Goal: Complete application form: Complete application form

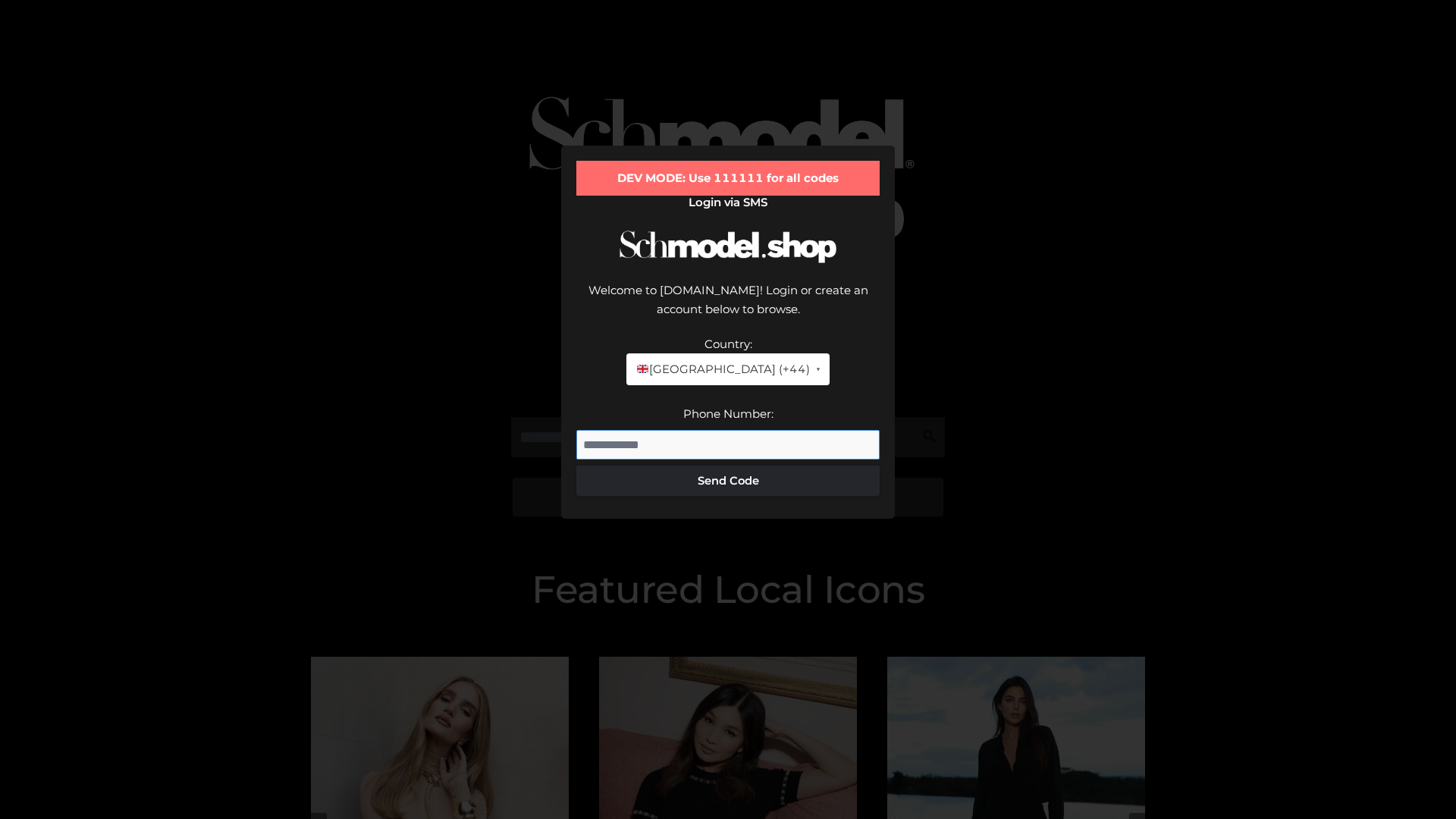
click at [728, 430] on input "Phone Number:" at bounding box center [728, 445] width 303 height 30
type input "**********"
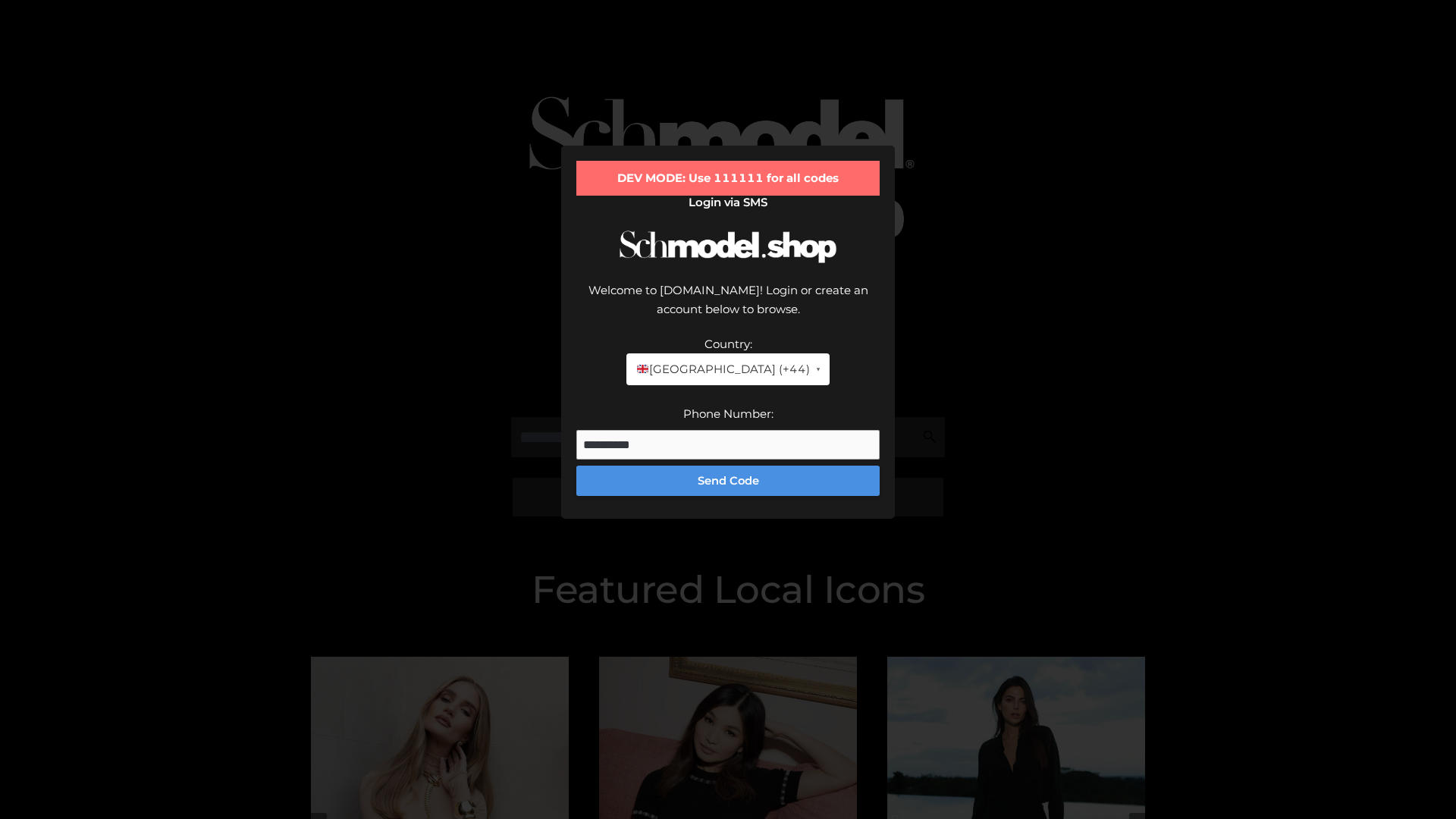
click at [728, 466] on button "Send Code" at bounding box center [728, 481] width 303 height 30
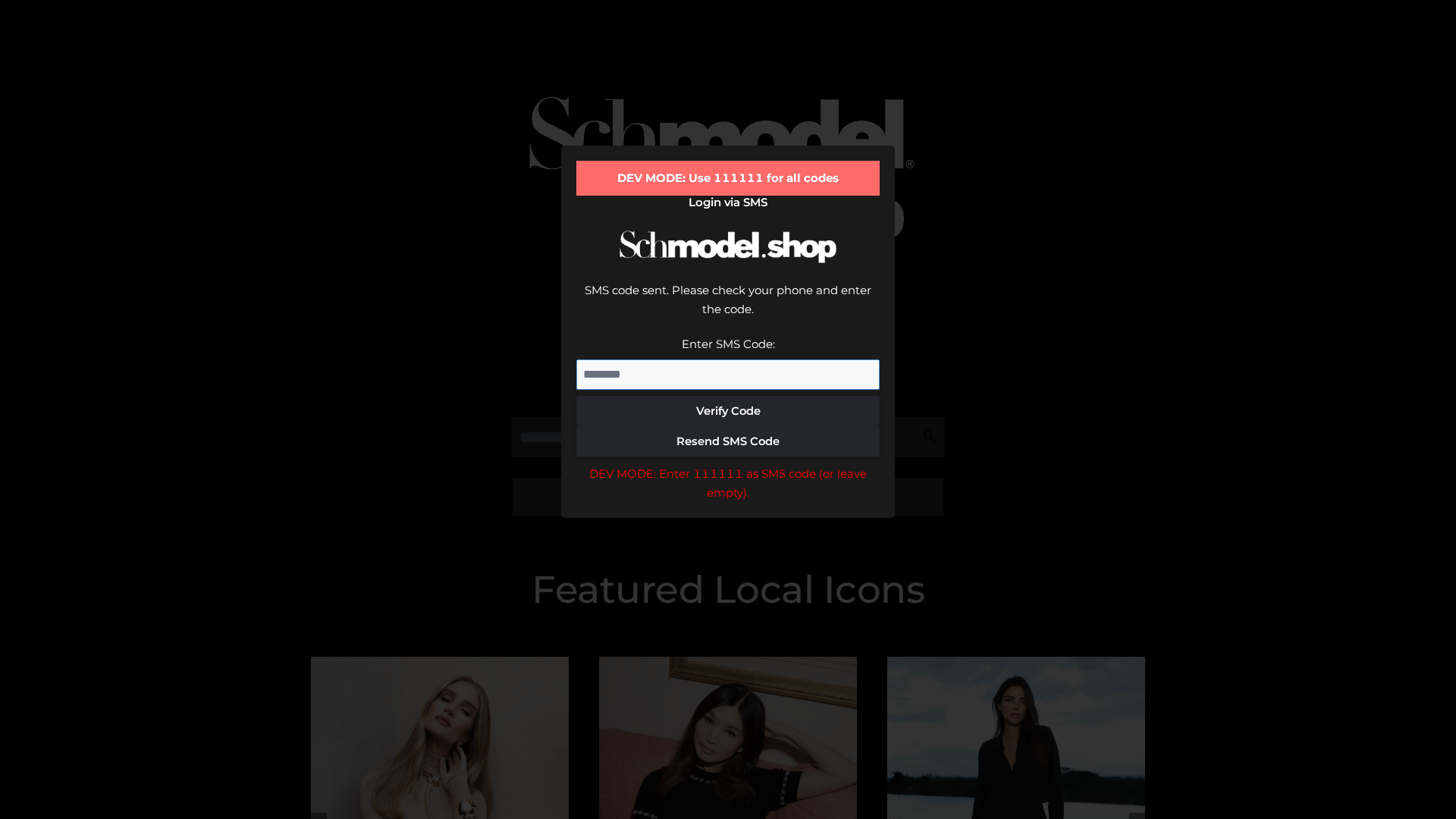
click at [728, 360] on input "Enter SMS Code:" at bounding box center [728, 375] width 303 height 30
type input "******"
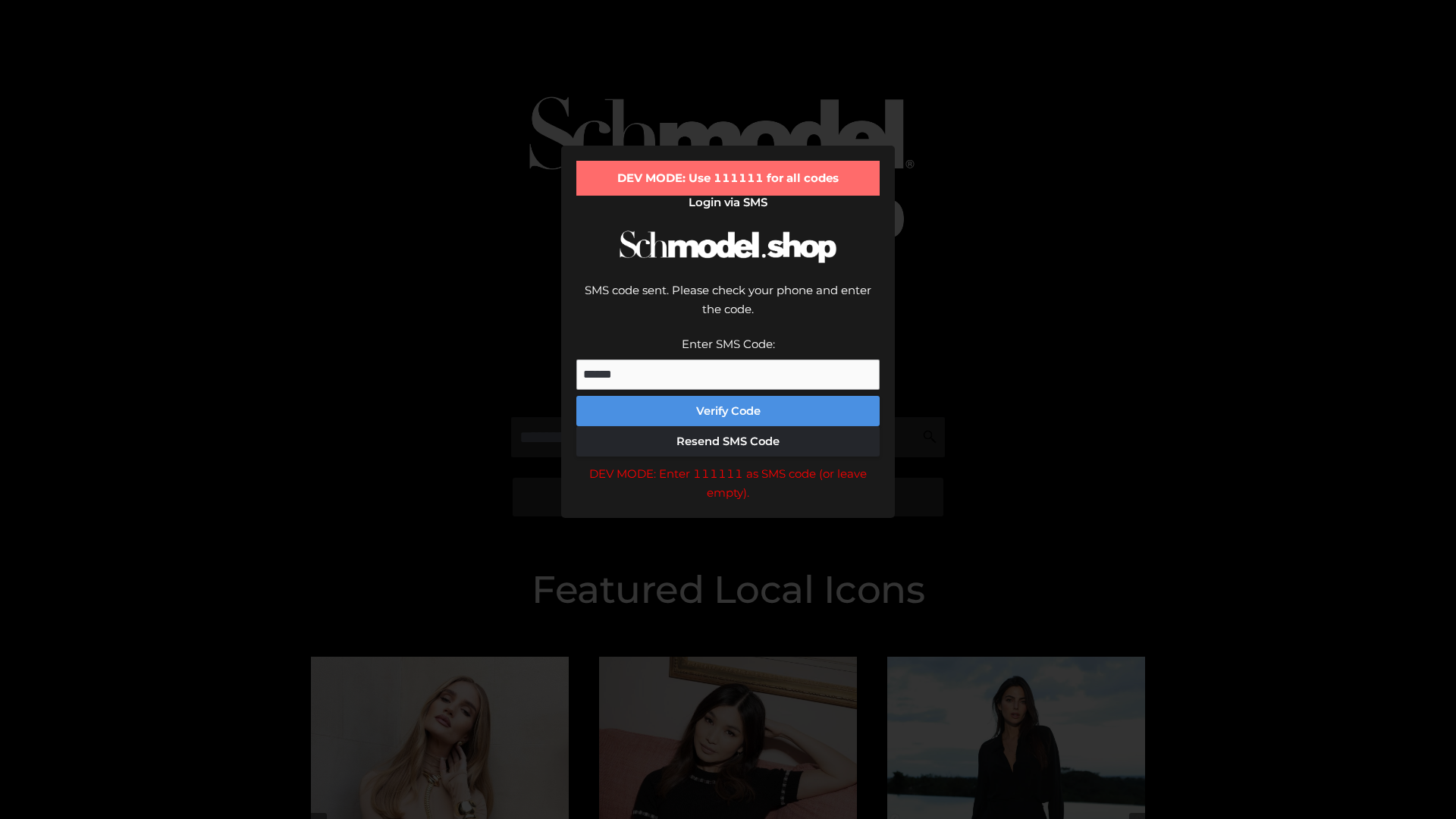
click at [728, 396] on button "Verify Code" at bounding box center [728, 411] width 303 height 30
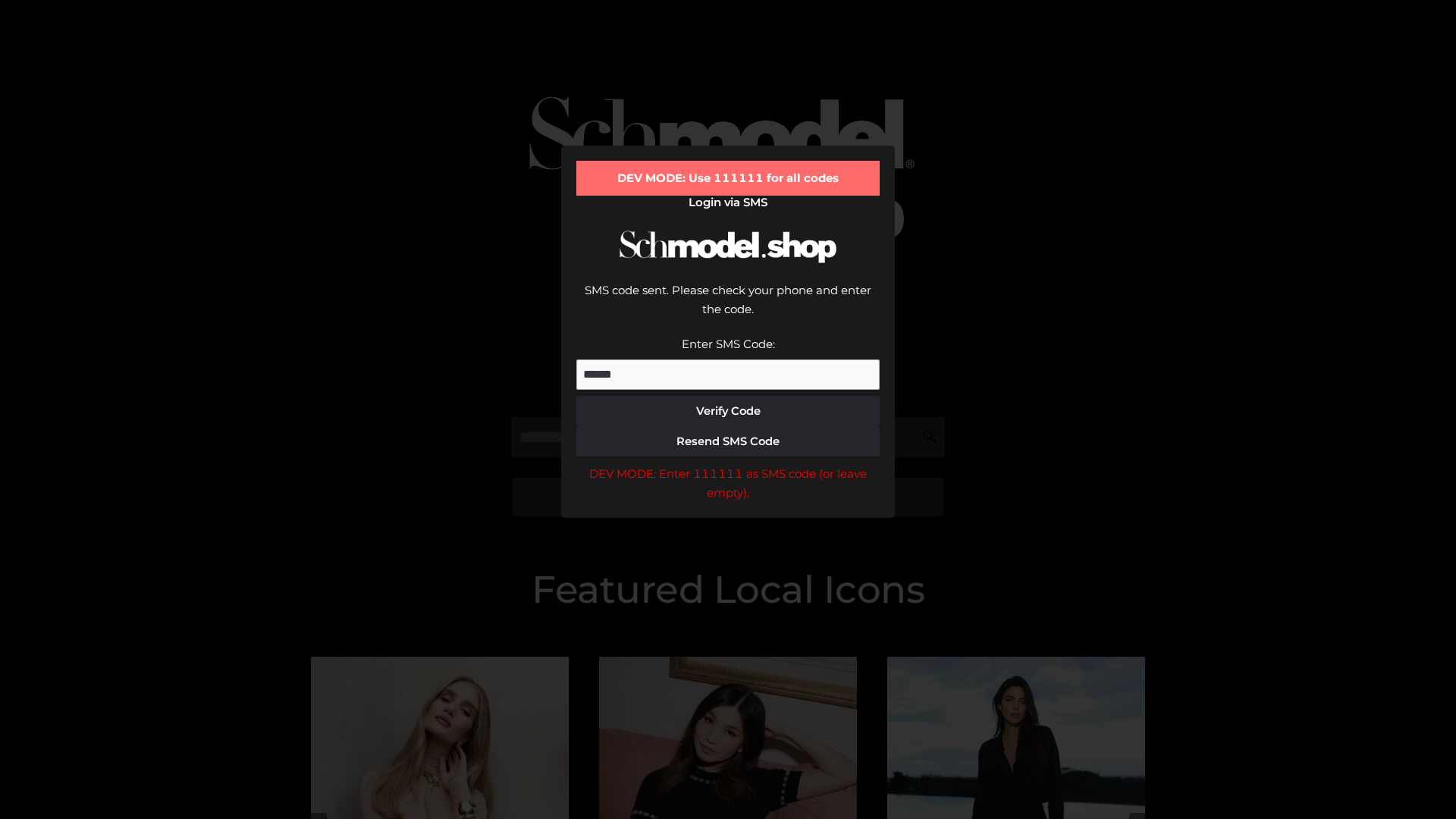
click at [728, 464] on div "DEV MODE: Enter 111111 as SMS code (or leave empty)." at bounding box center [728, 483] width 303 height 39
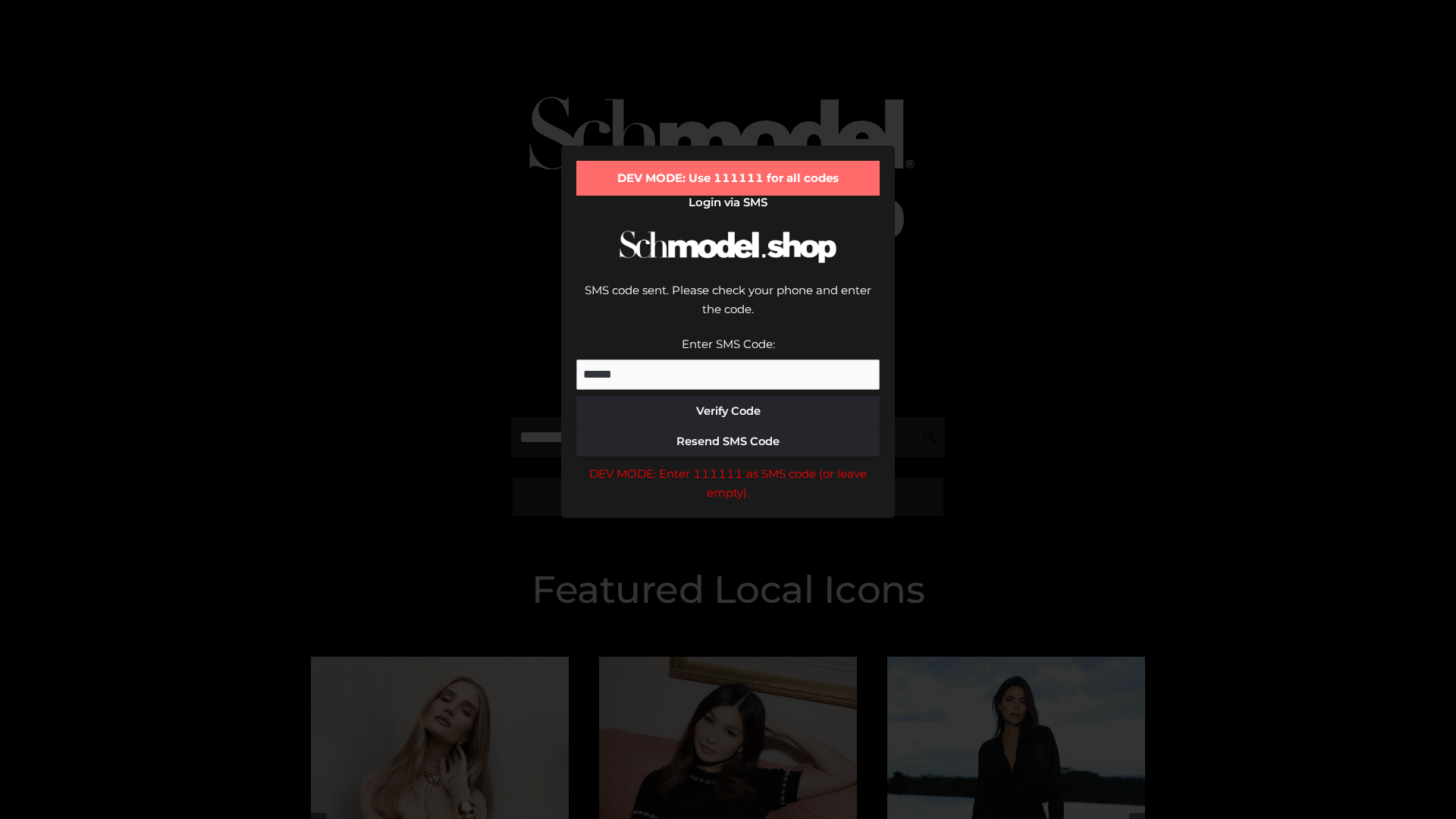
click at [728, 464] on div "DEV MODE: Enter 111111 as SMS code (or leave empty)." at bounding box center [728, 483] width 303 height 39
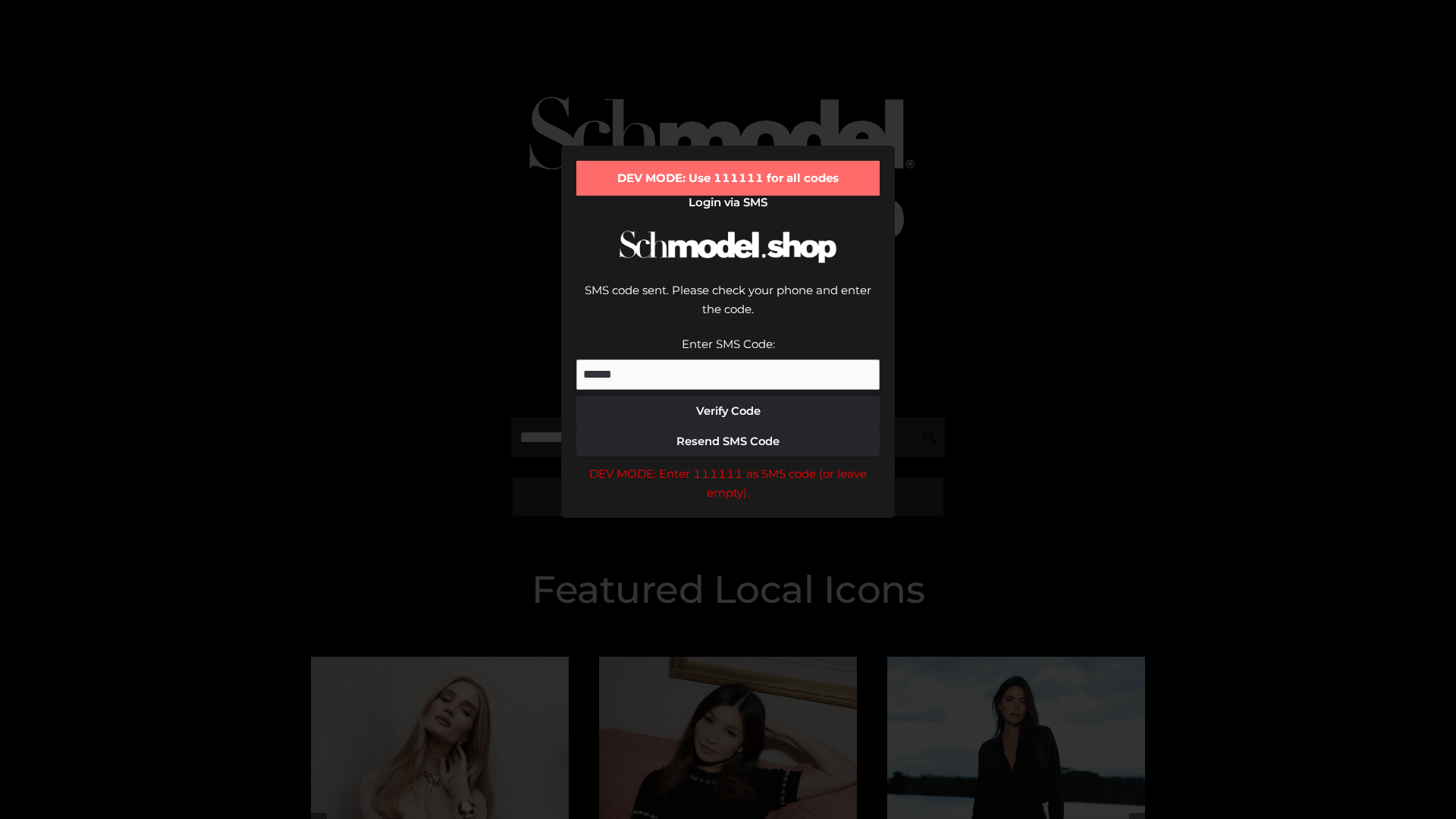
click at [728, 464] on div "DEV MODE: Enter 111111 as SMS code (or leave empty)." at bounding box center [728, 483] width 303 height 39
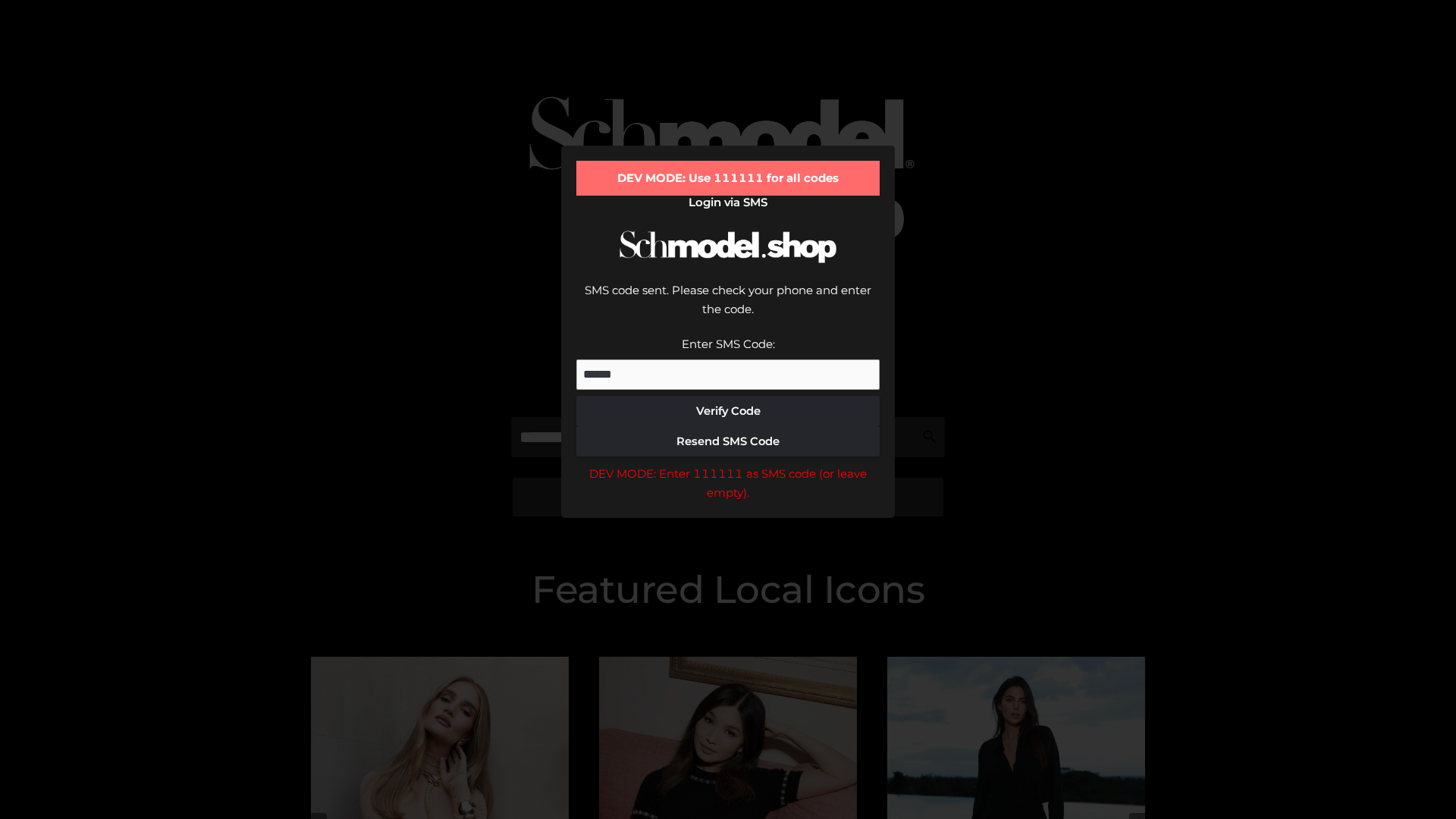
click at [728, 464] on div "DEV MODE: Enter 111111 as SMS code (or leave empty)." at bounding box center [728, 483] width 303 height 39
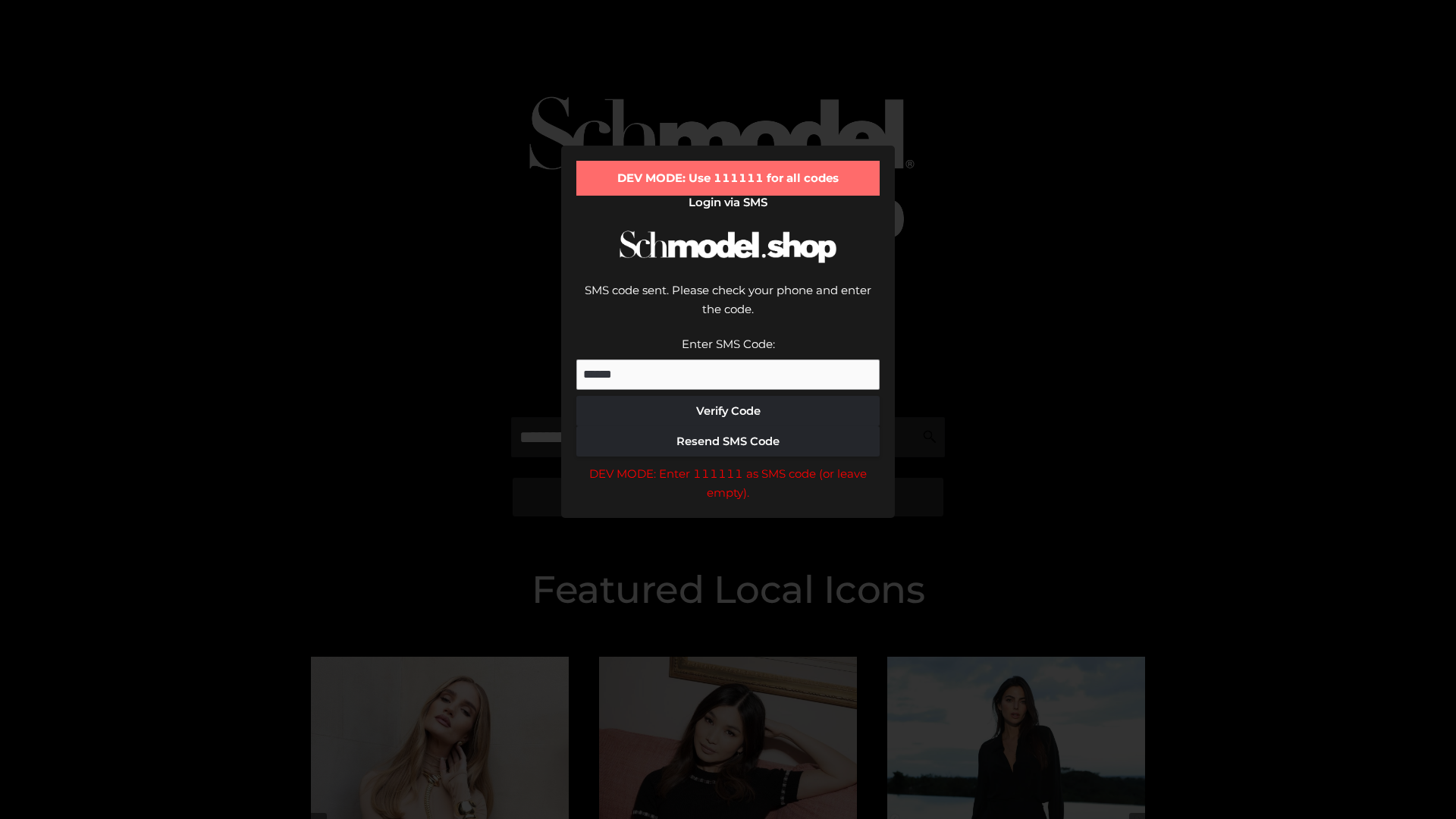
click at [728, 464] on div "DEV MODE: Enter 111111 as SMS code (or leave empty)." at bounding box center [728, 483] width 303 height 39
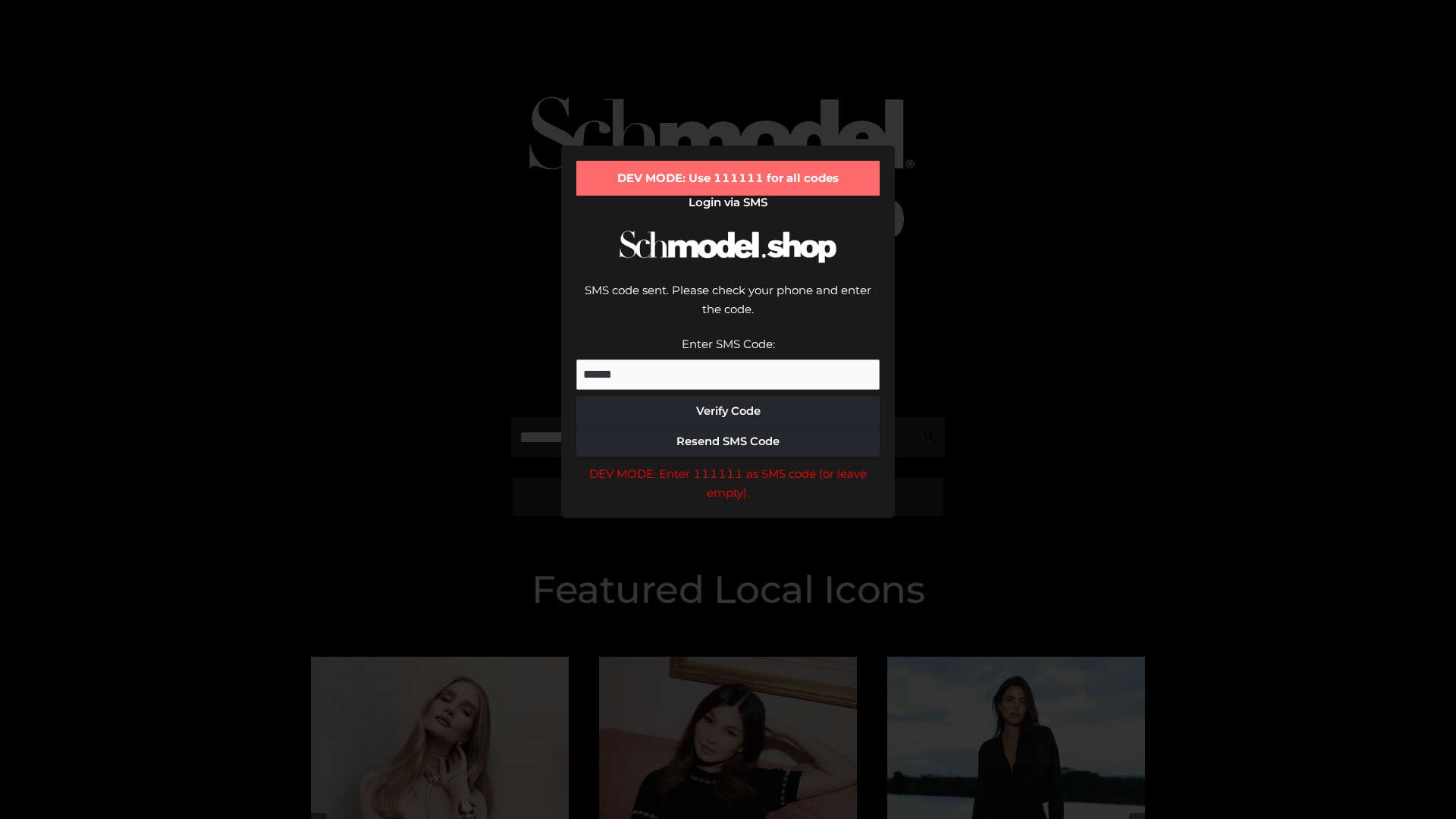
click at [728, 464] on div "DEV MODE: Enter 111111 as SMS code (or leave empty)." at bounding box center [728, 483] width 303 height 39
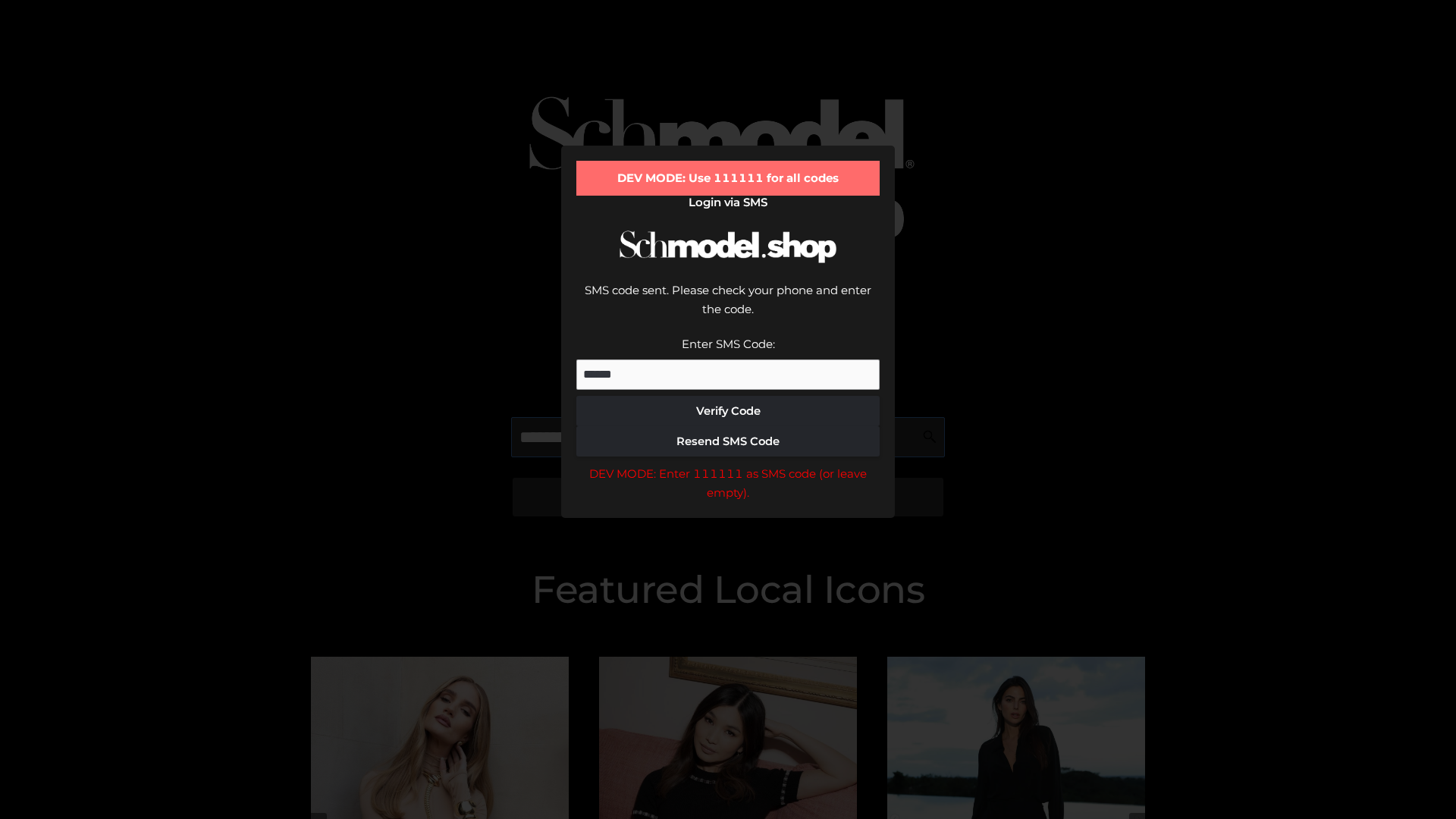
scroll to position [0, 78]
click at [728, 464] on div "DEV MODE: Enter 111111 as SMS code (or leave empty)." at bounding box center [728, 483] width 303 height 39
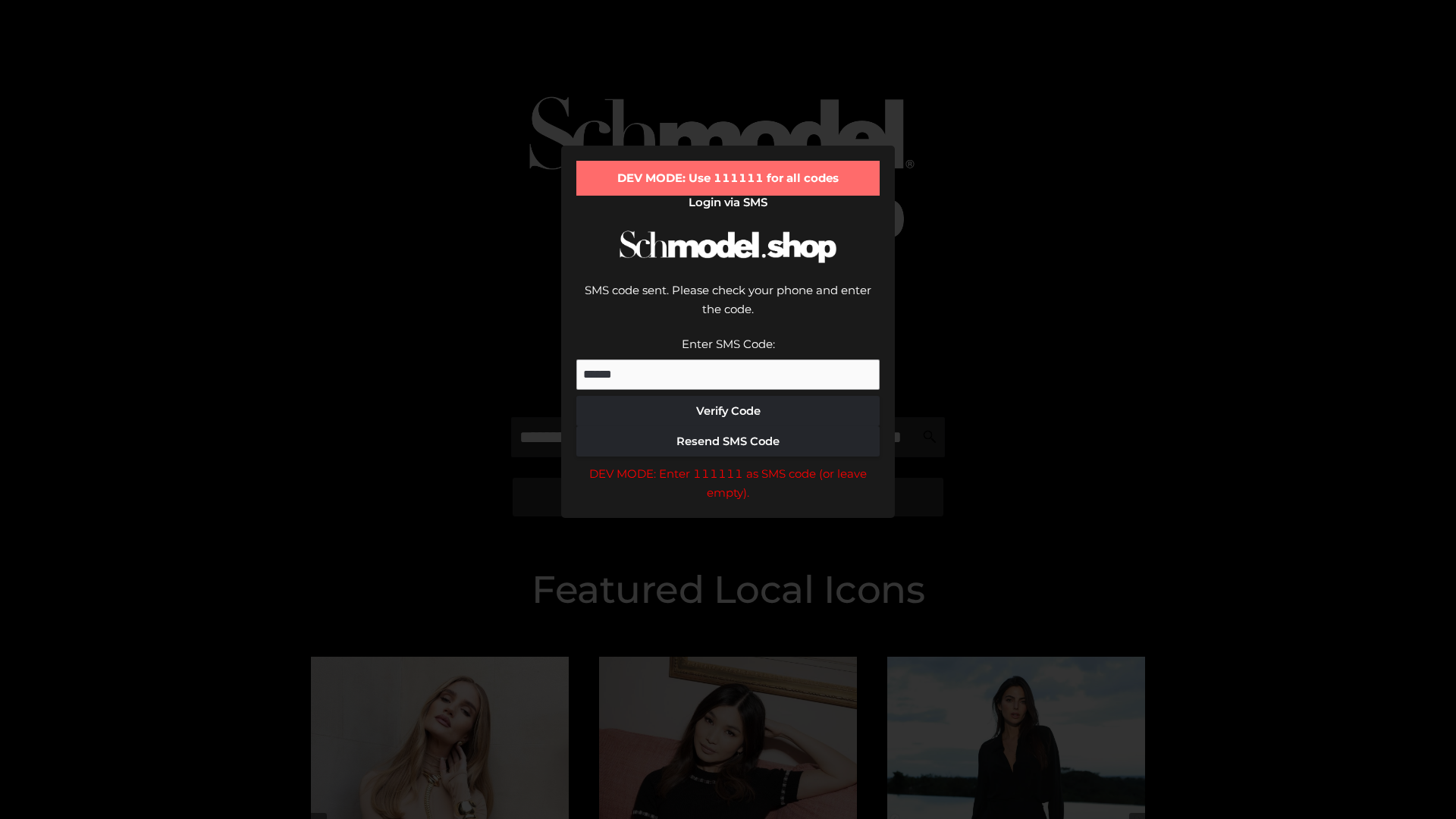
click at [728, 464] on div "DEV MODE: Enter 111111 as SMS code (or leave empty)." at bounding box center [728, 483] width 303 height 39
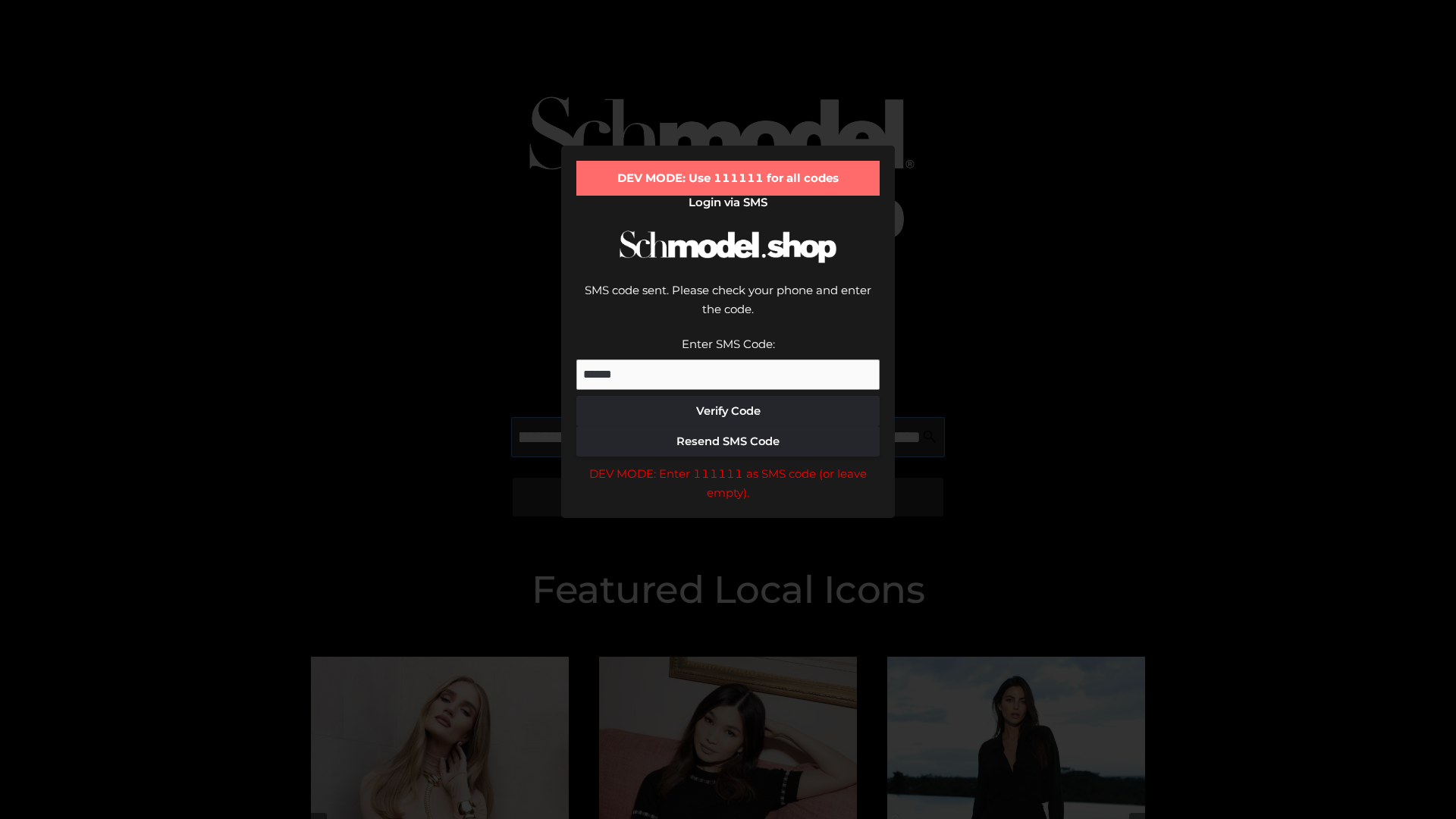
scroll to position [0, 166]
click at [728, 464] on div "DEV MODE: Enter 111111 as SMS code (or leave empty)." at bounding box center [728, 483] width 303 height 39
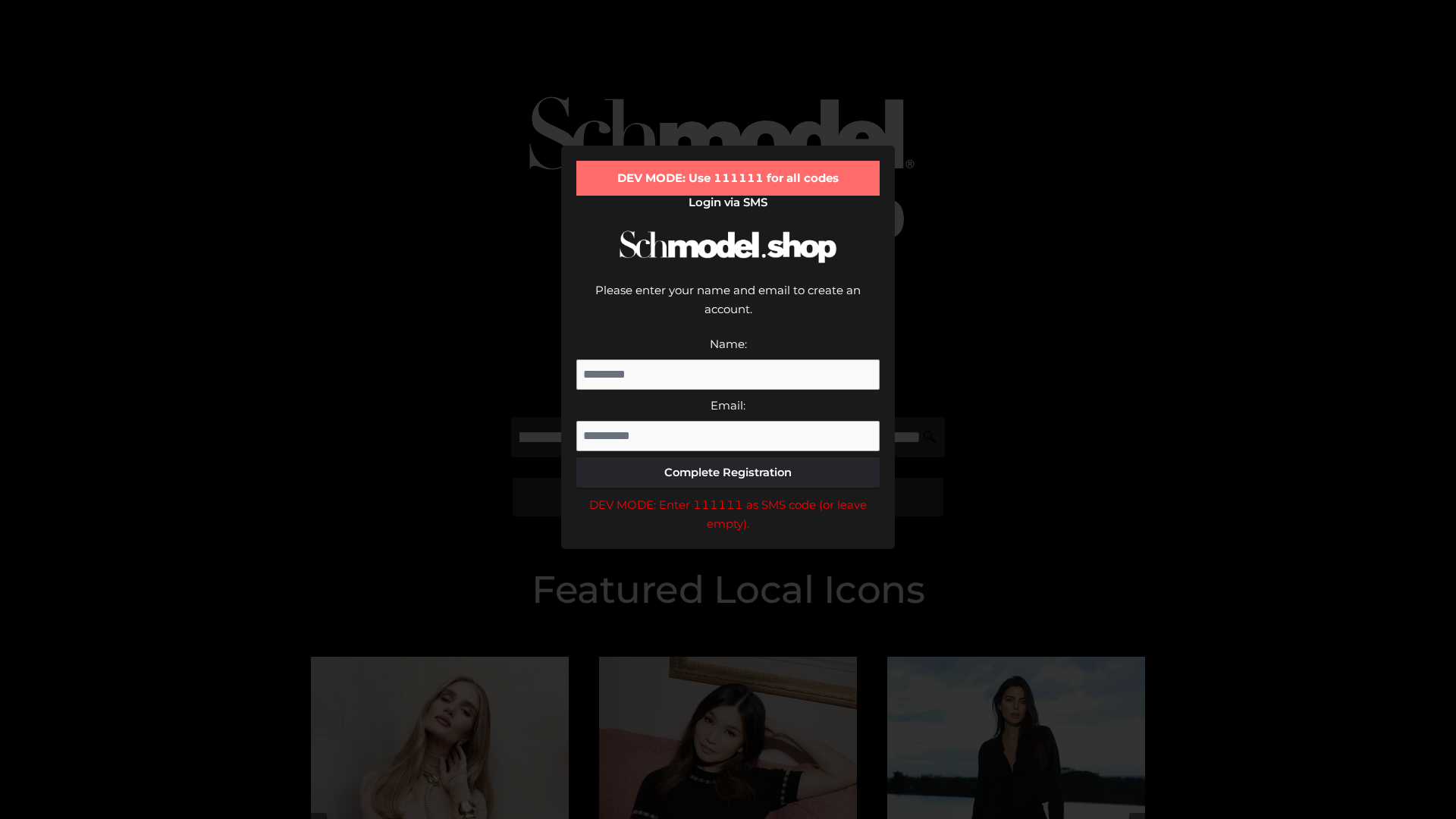
click at [728, 495] on div "DEV MODE: Enter 111111 as SMS code (or leave empty)." at bounding box center [728, 514] width 303 height 39
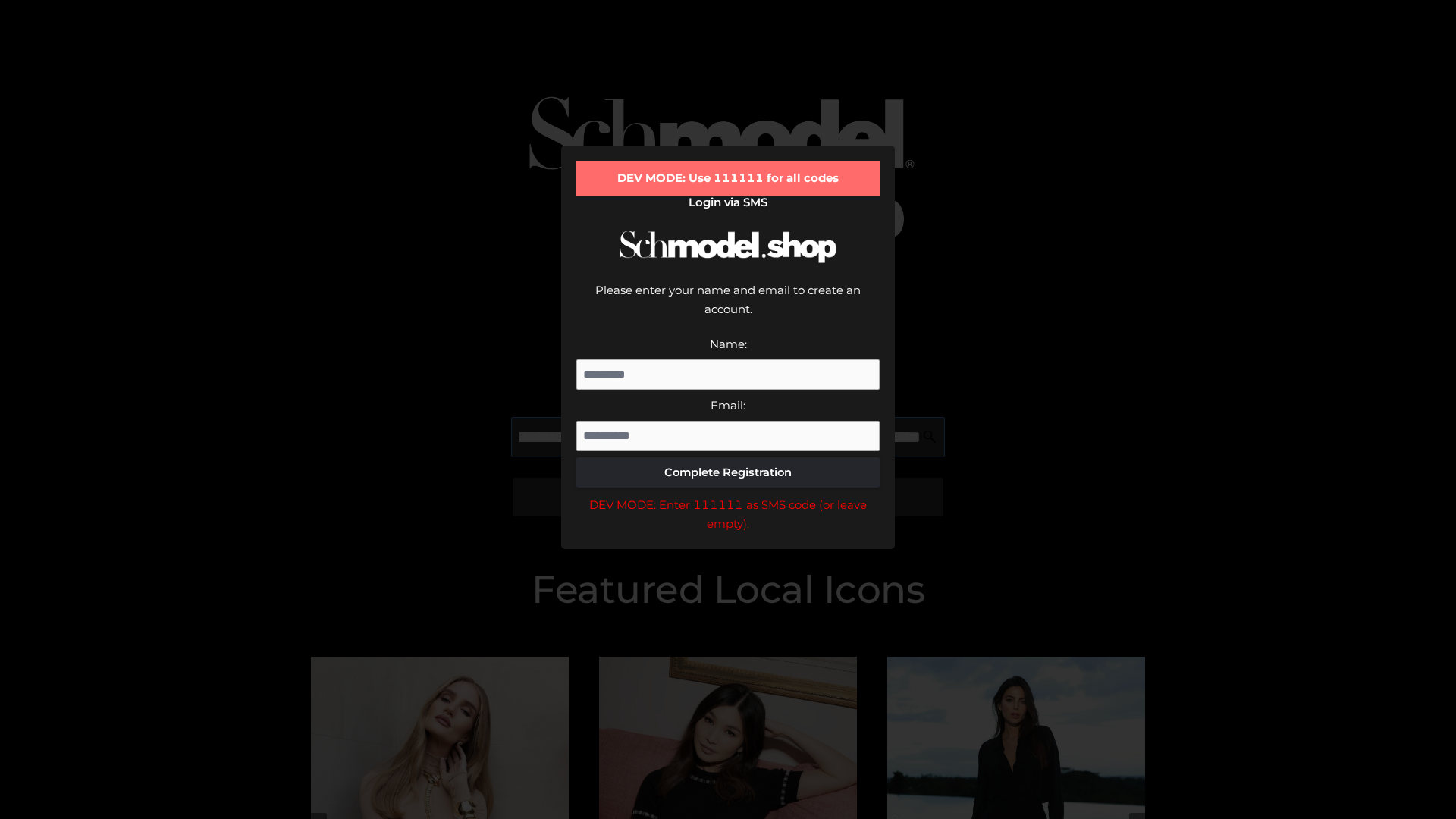
scroll to position [0, 243]
click at [728, 495] on div "DEV MODE: Enter 111111 as SMS code (or leave empty)." at bounding box center [728, 514] width 303 height 39
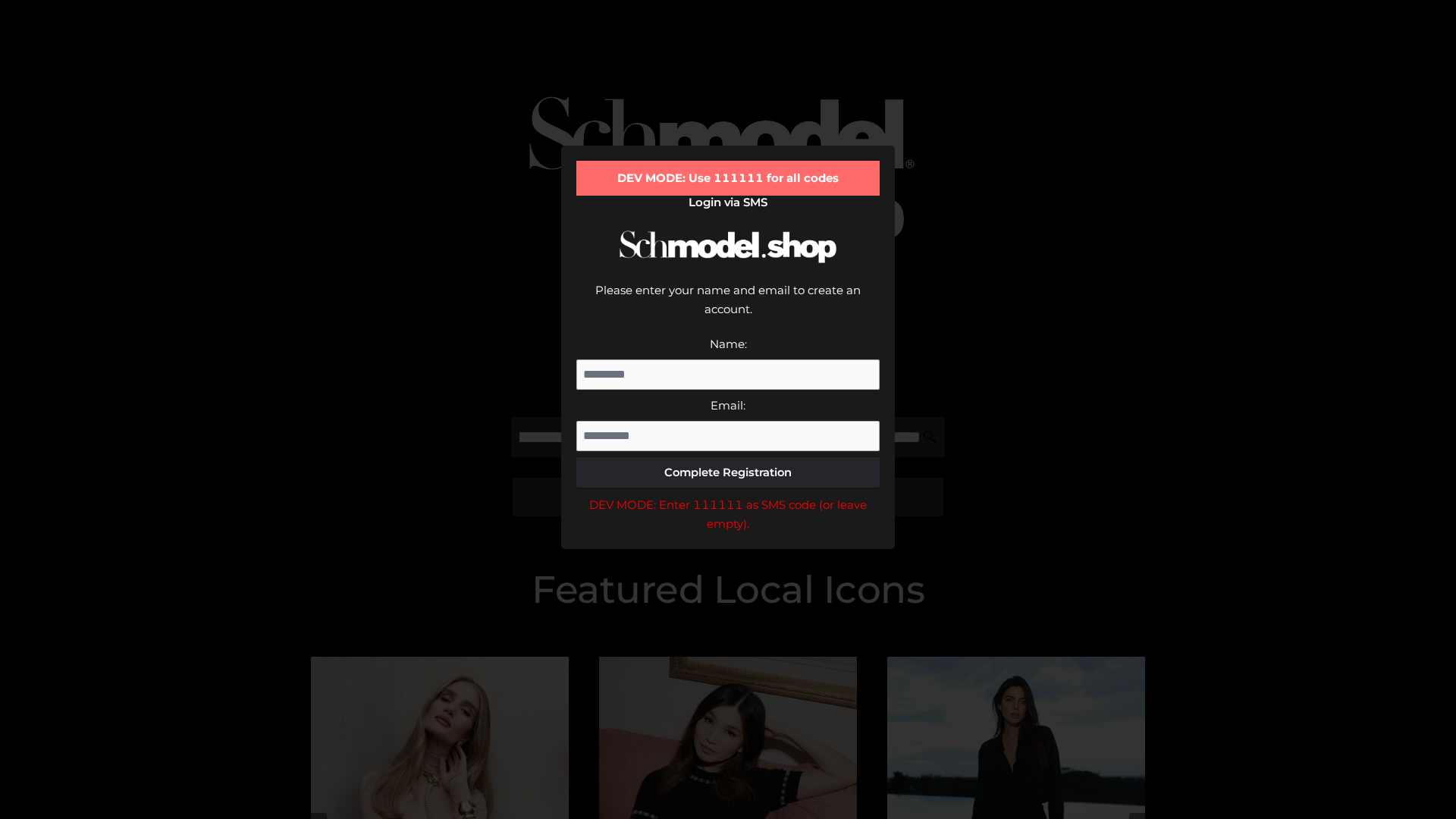
click at [728, 495] on div "DEV MODE: Enter 111111 as SMS code (or leave empty)." at bounding box center [728, 514] width 303 height 39
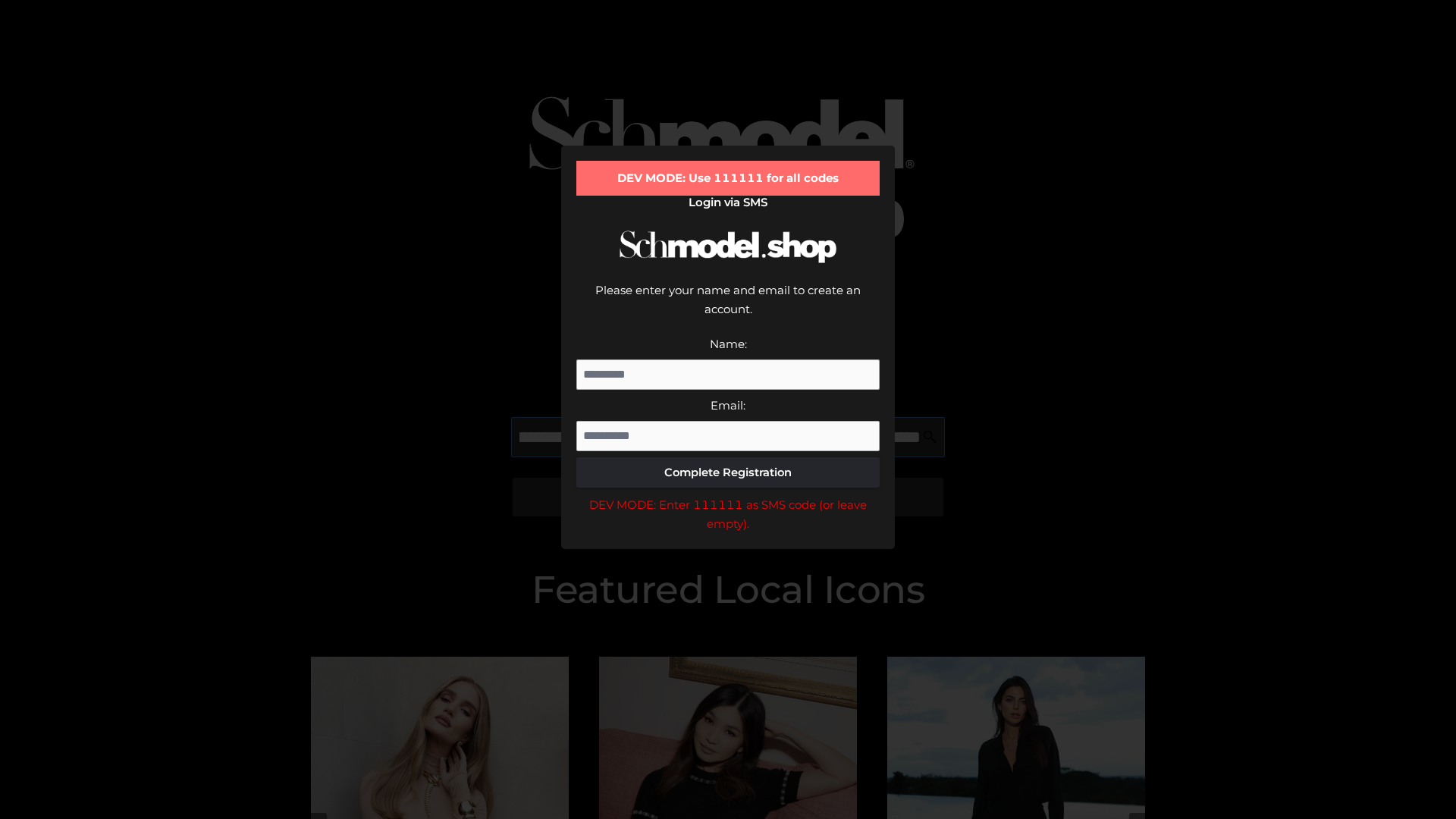
scroll to position [0, 330]
click at [728, 495] on div "DEV MODE: Enter 111111 as SMS code (or leave empty)." at bounding box center [728, 514] width 303 height 39
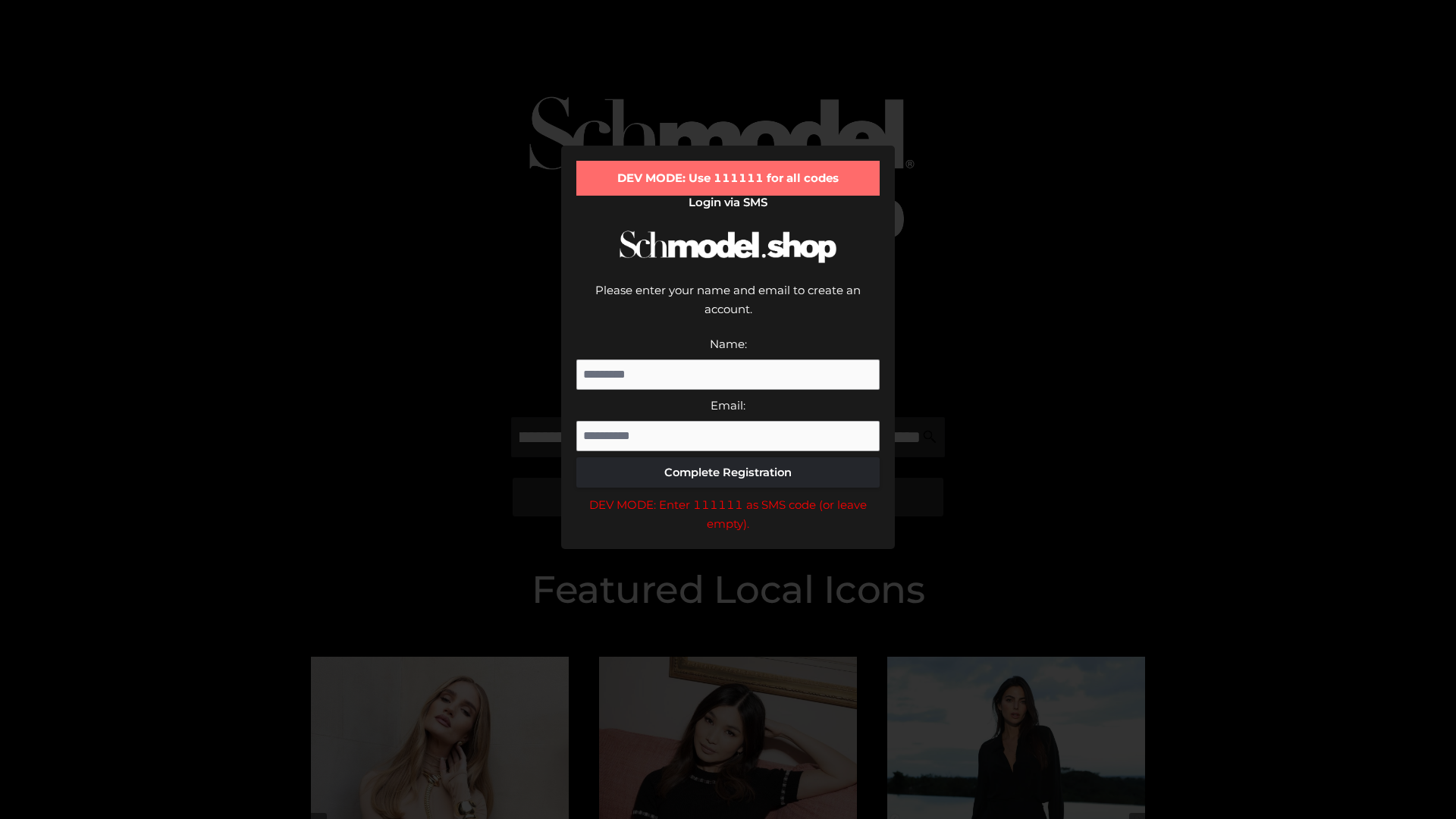
click at [728, 495] on div "DEV MODE: Enter 111111 as SMS code (or leave empty)." at bounding box center [728, 514] width 303 height 39
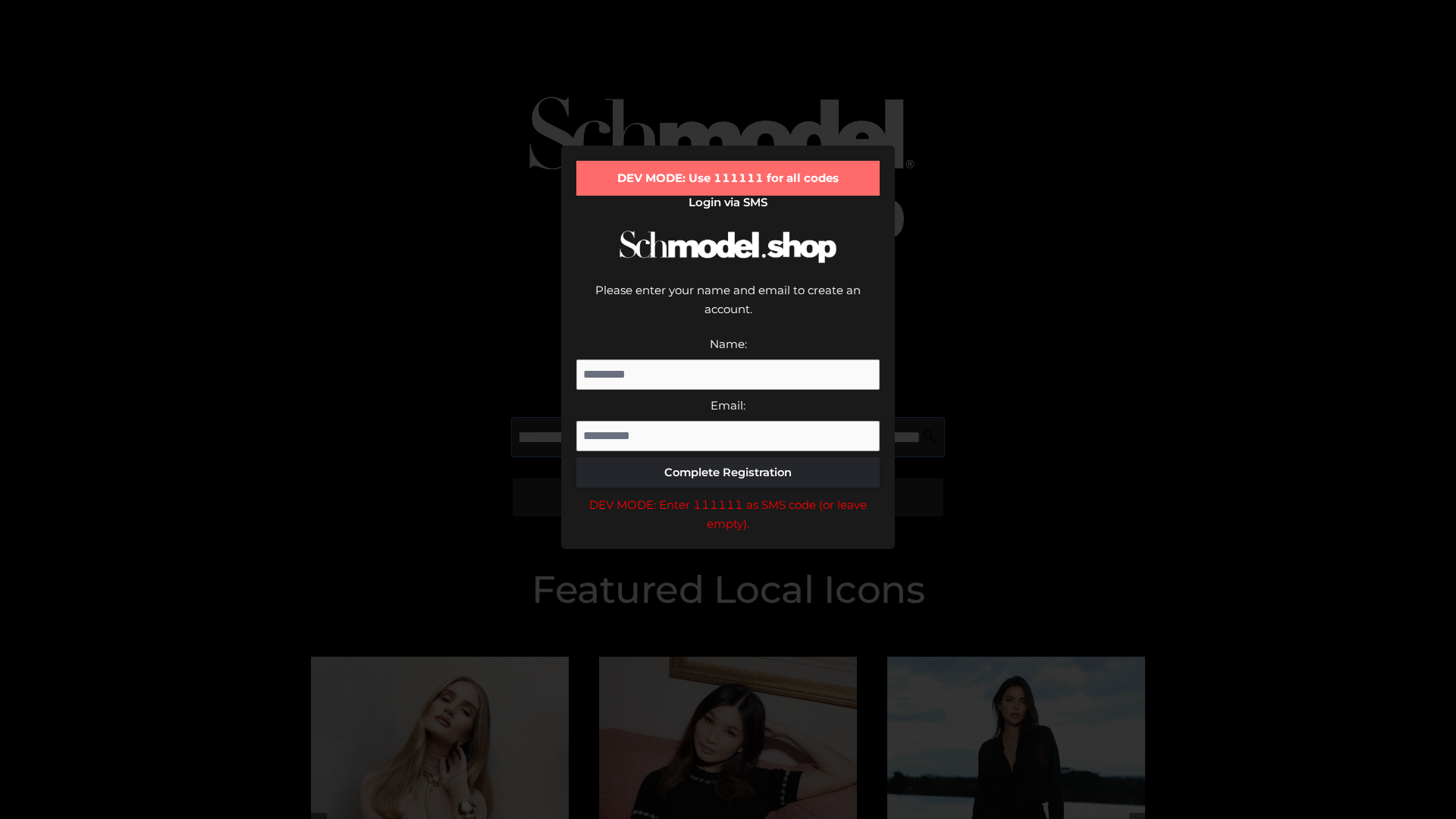
scroll to position [0, 423]
click at [728, 495] on div "DEV MODE: Enter 111111 as SMS code (or leave empty)." at bounding box center [728, 514] width 303 height 39
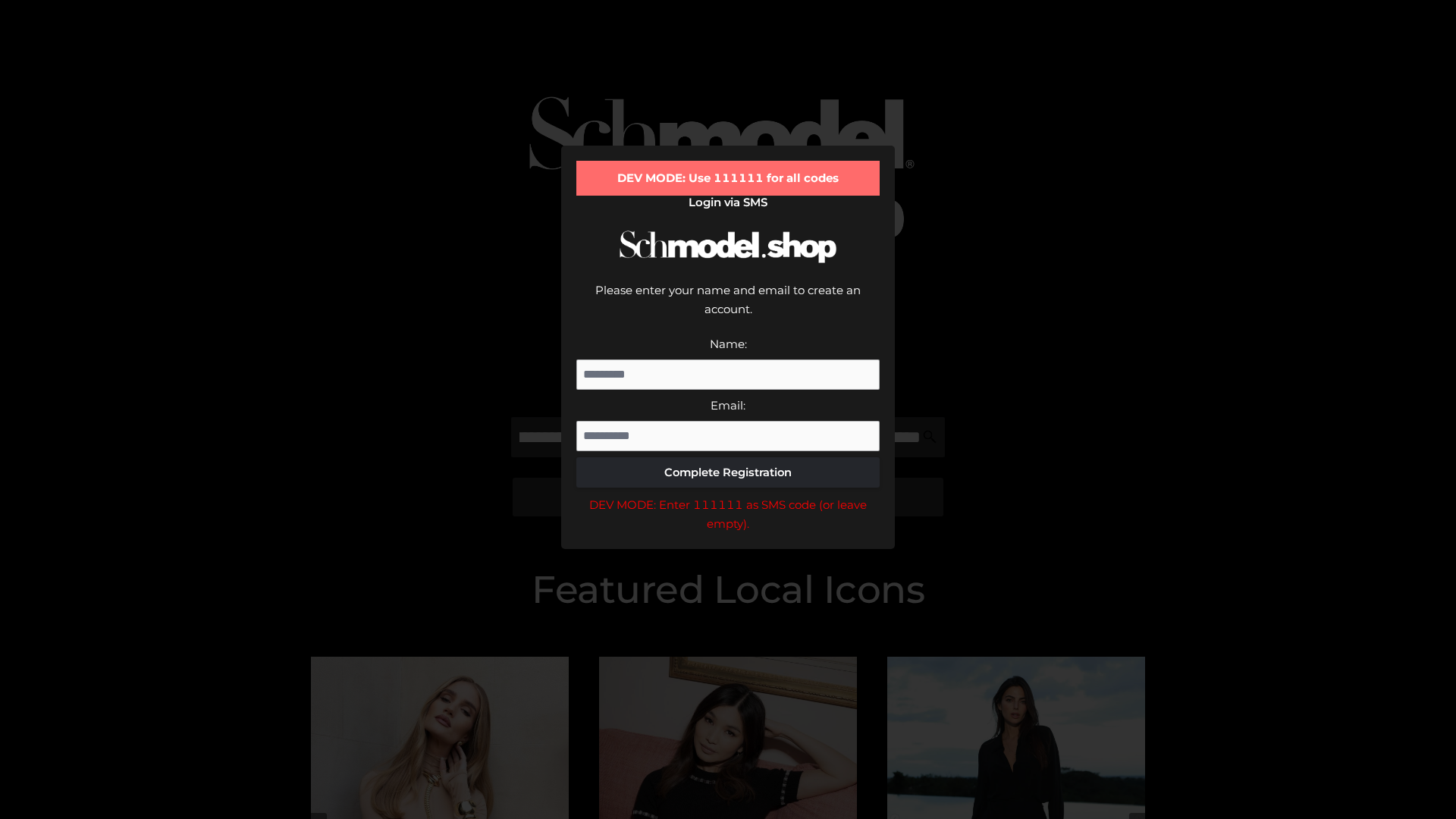
click at [728, 495] on div "DEV MODE: Enter 111111 as SMS code (or leave empty)." at bounding box center [728, 514] width 303 height 39
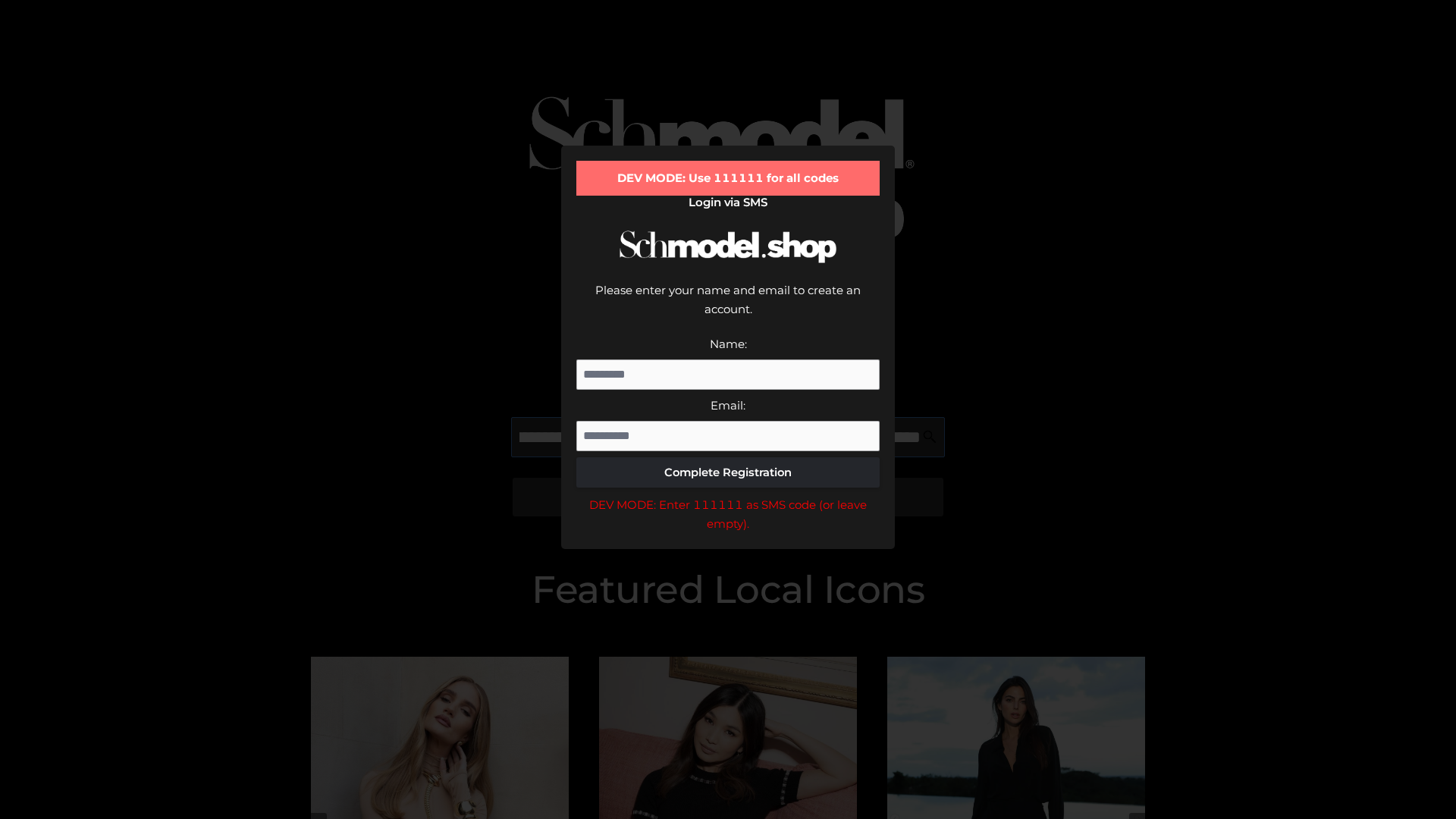
scroll to position [0, 518]
click at [728, 495] on div "DEV MODE: Enter 111111 as SMS code (or leave empty)." at bounding box center [728, 514] width 303 height 39
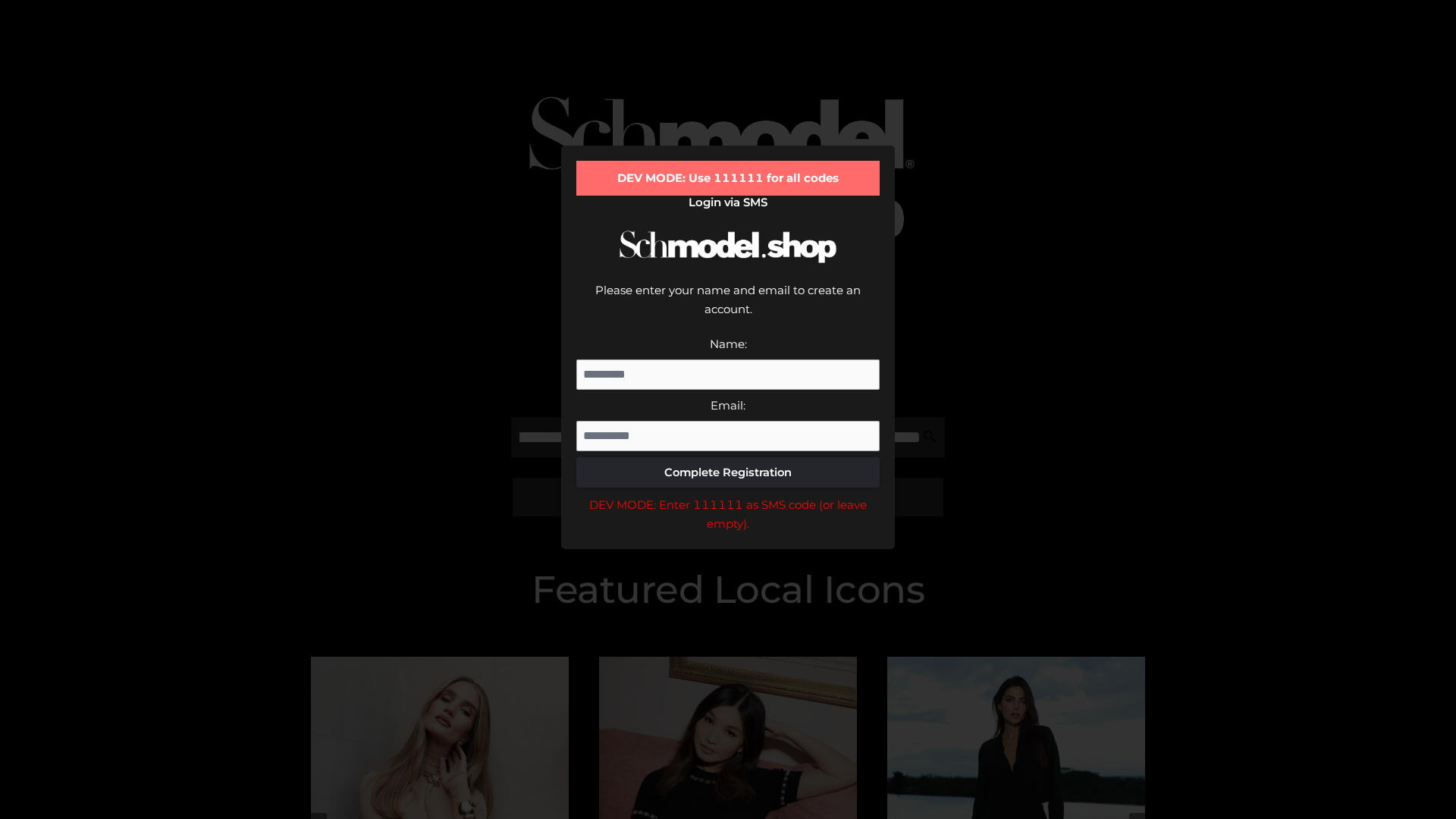
click at [728, 495] on div "DEV MODE: Enter 111111 as SMS code (or leave empty)." at bounding box center [728, 514] width 303 height 39
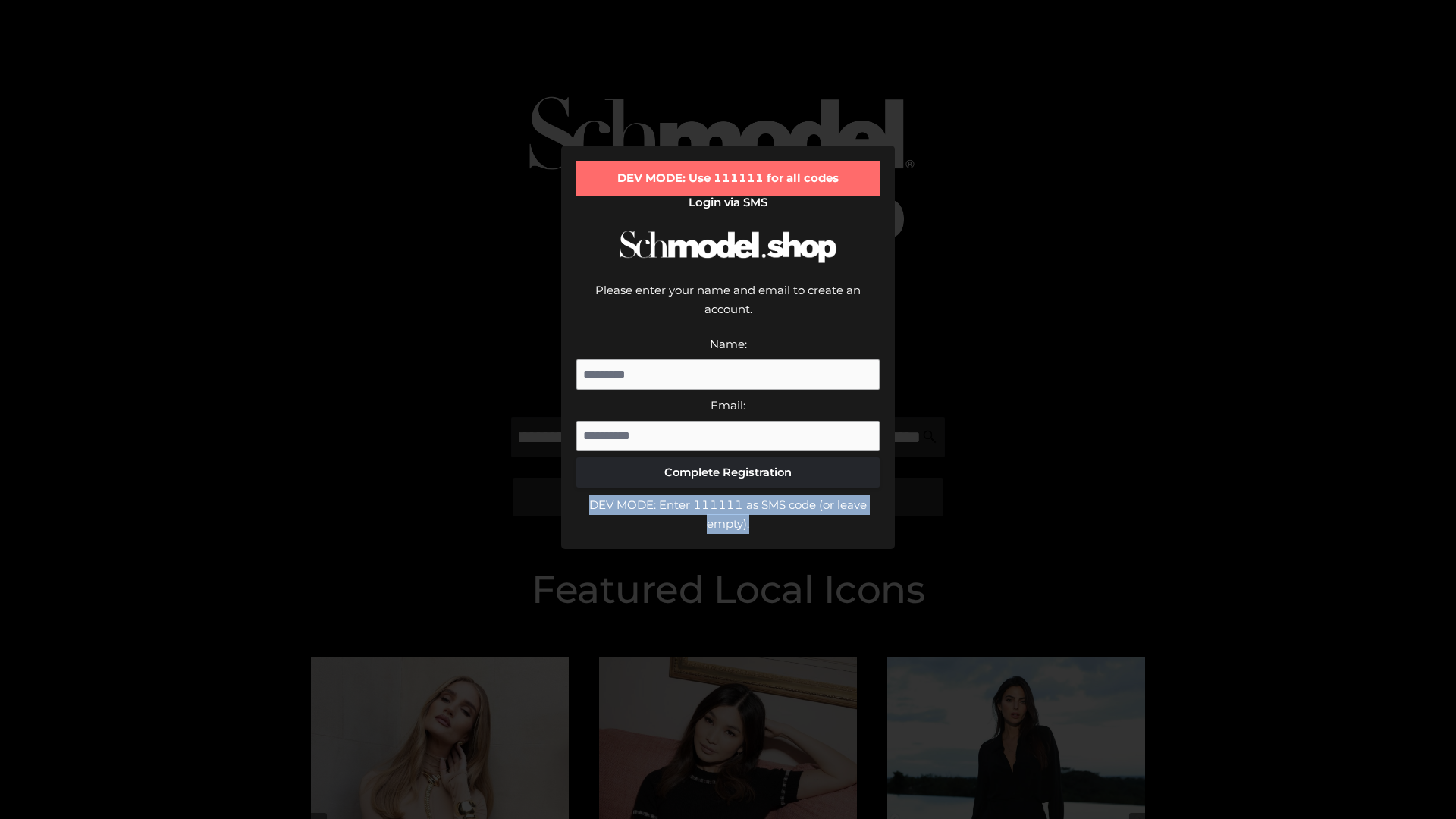
scroll to position [0, 0]
type input "**********"
